Goal: Task Accomplishment & Management: Use online tool/utility

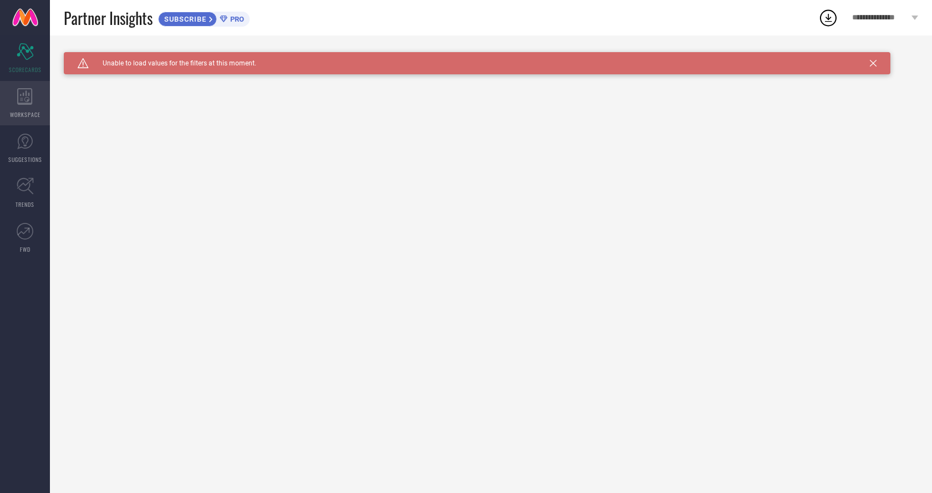
click at [20, 98] on icon at bounding box center [25, 96] width 16 height 17
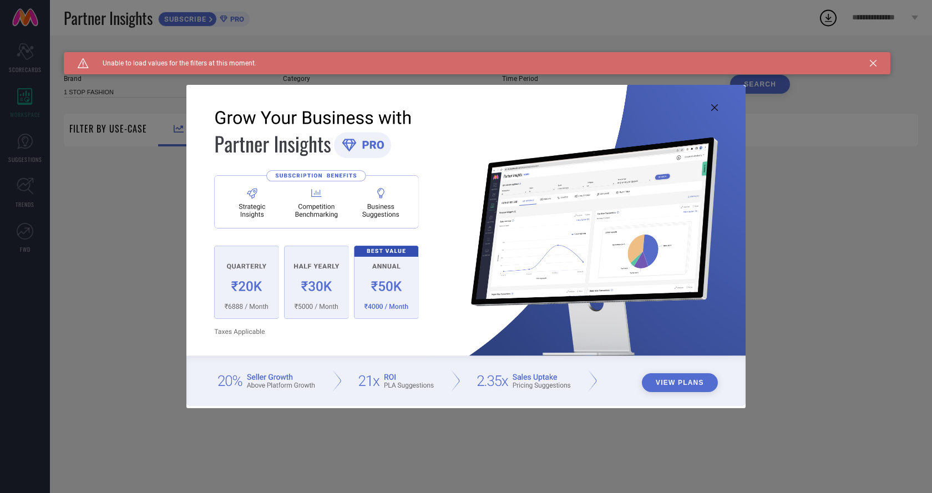
type input "1 STOP FASHION"
type input "All"
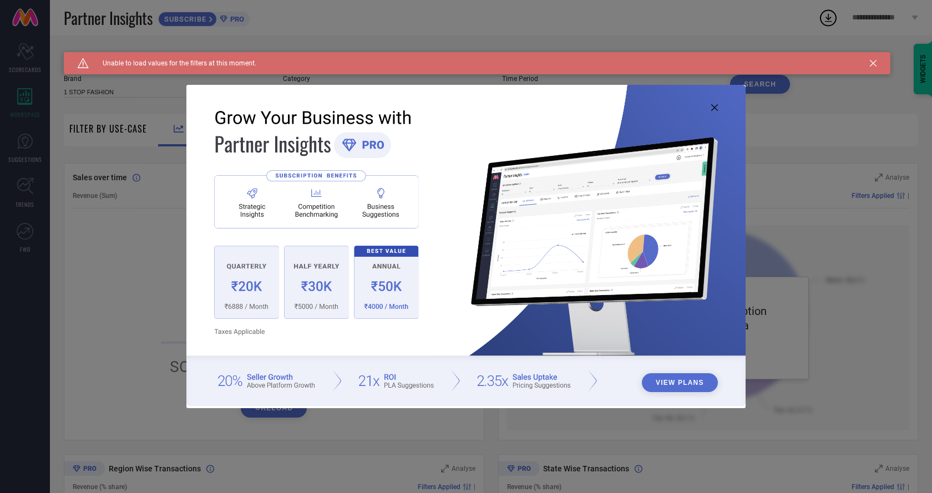
click at [872, 60] on icon at bounding box center [873, 63] width 7 height 7
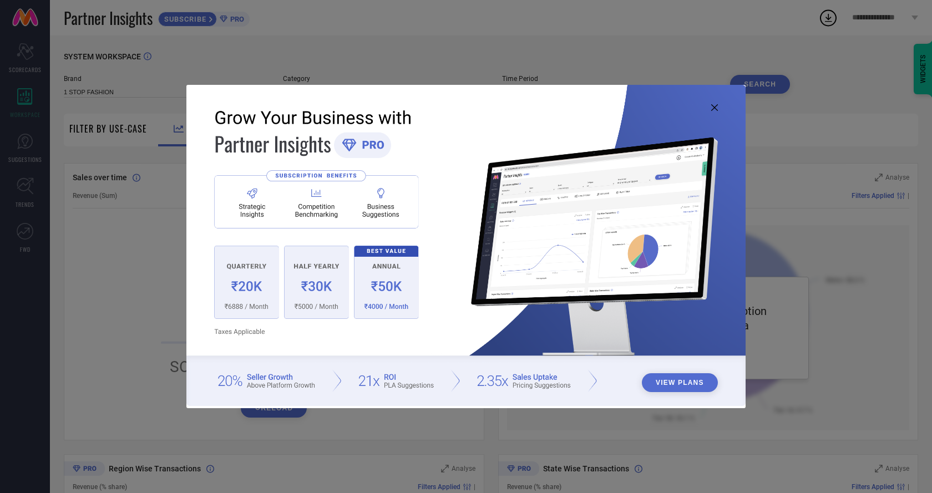
click at [254, 285] on img at bounding box center [465, 246] width 559 height 322
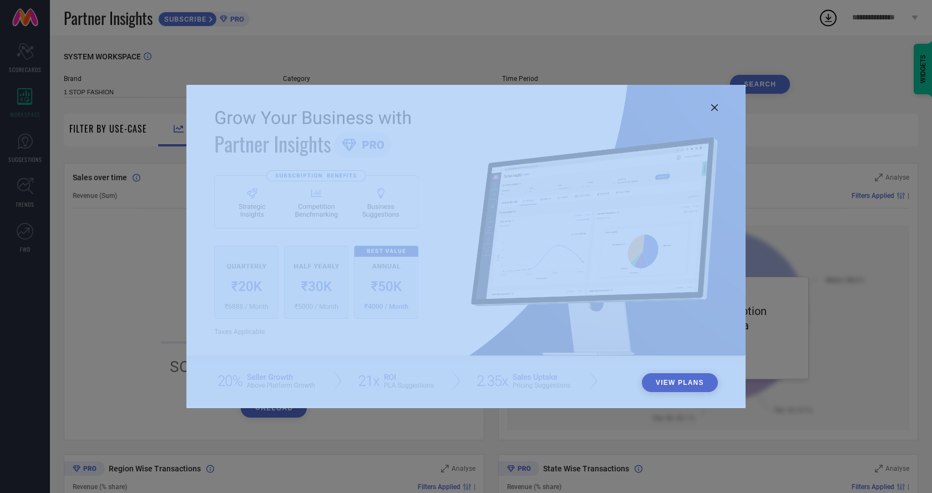
click at [710, 105] on div "View Plans" at bounding box center [465, 247] width 559 height 324
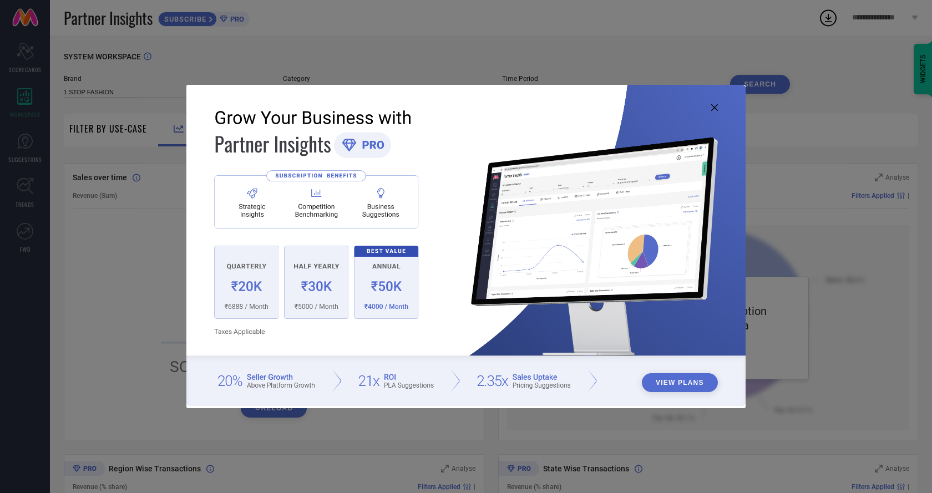
click at [716, 106] on icon at bounding box center [714, 107] width 7 height 7
